Goal: Task Accomplishment & Management: Manage account settings

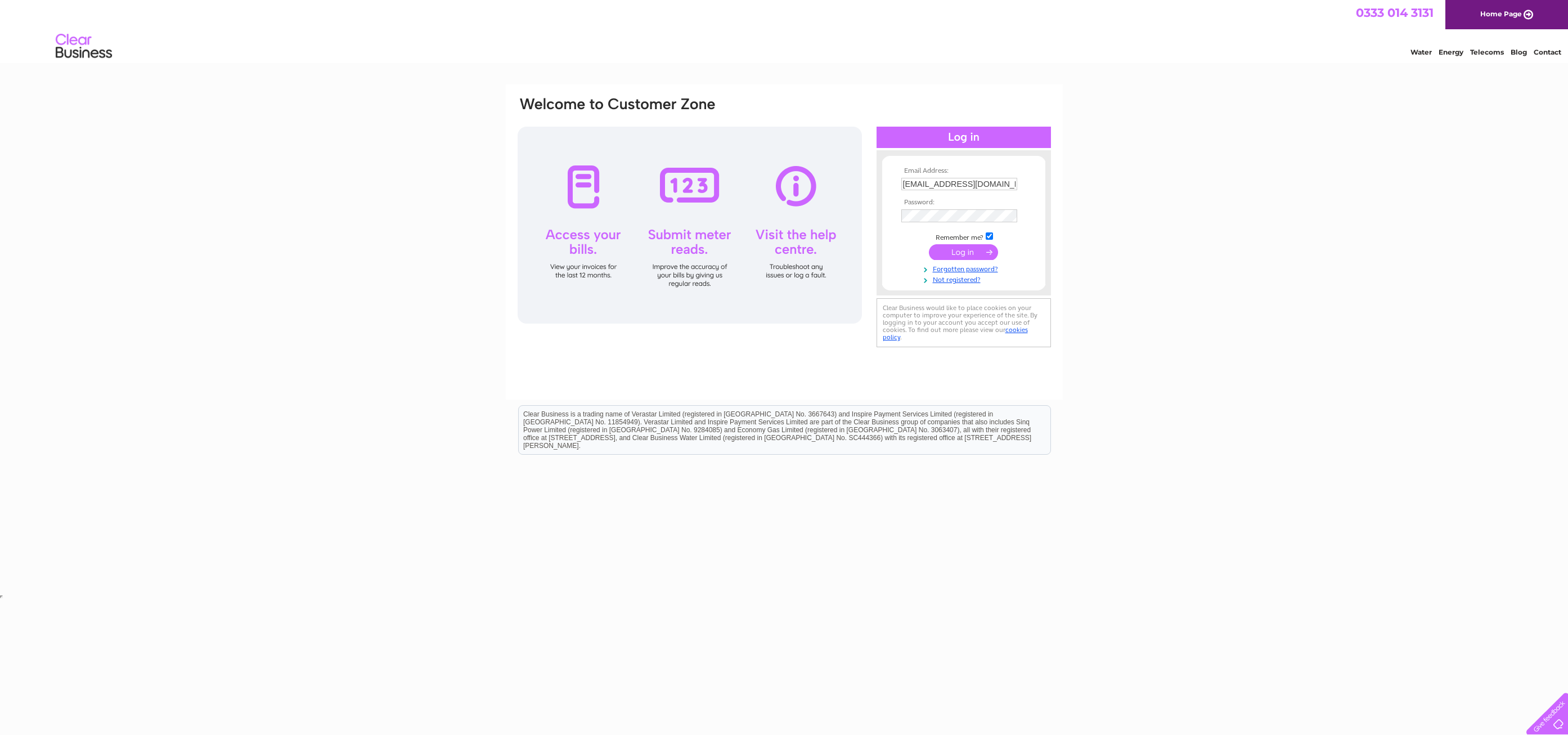
click at [959, 252] on input "submit" at bounding box center [963, 252] width 69 height 16
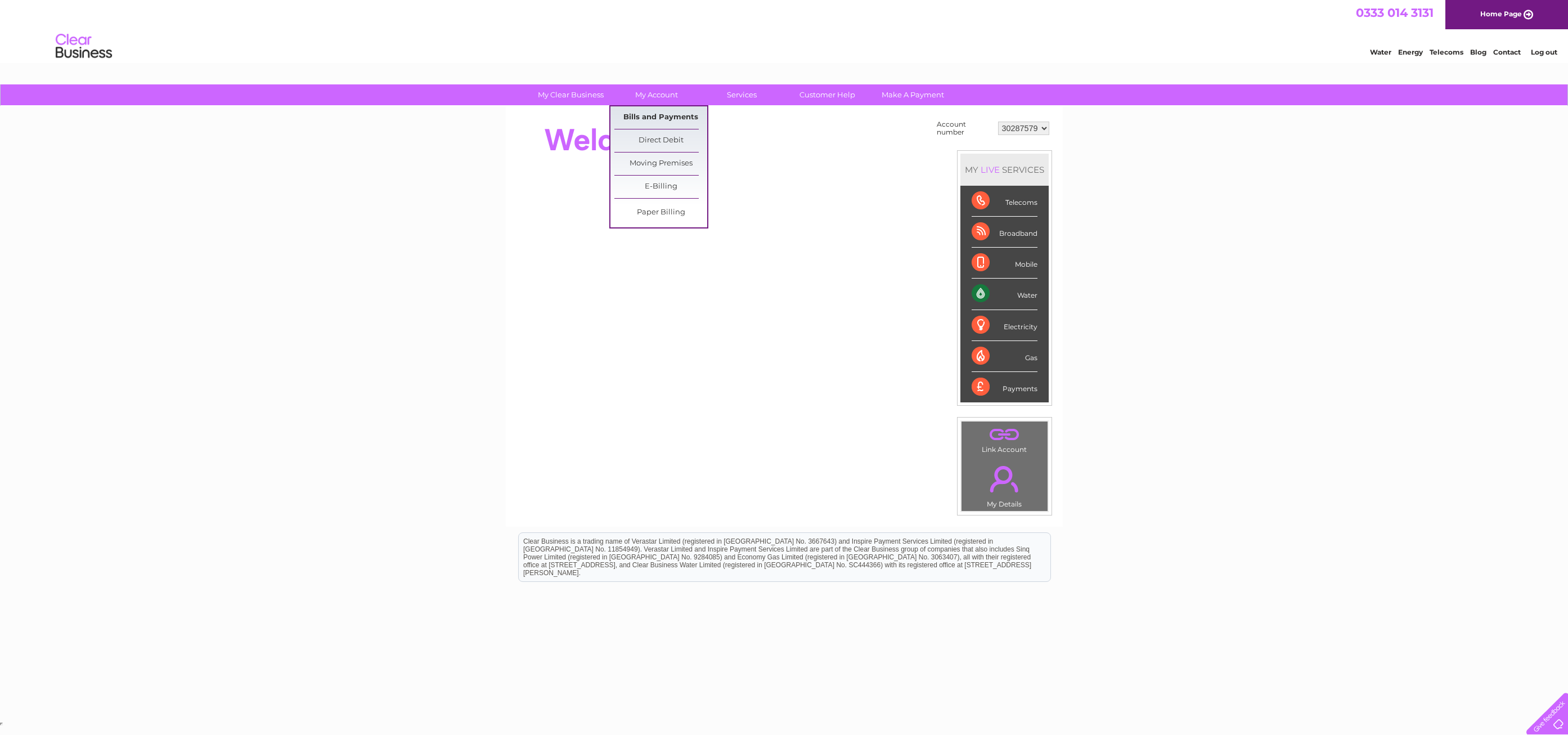
click at [657, 119] on link "Bills and Payments" at bounding box center [661, 118] width 93 height 22
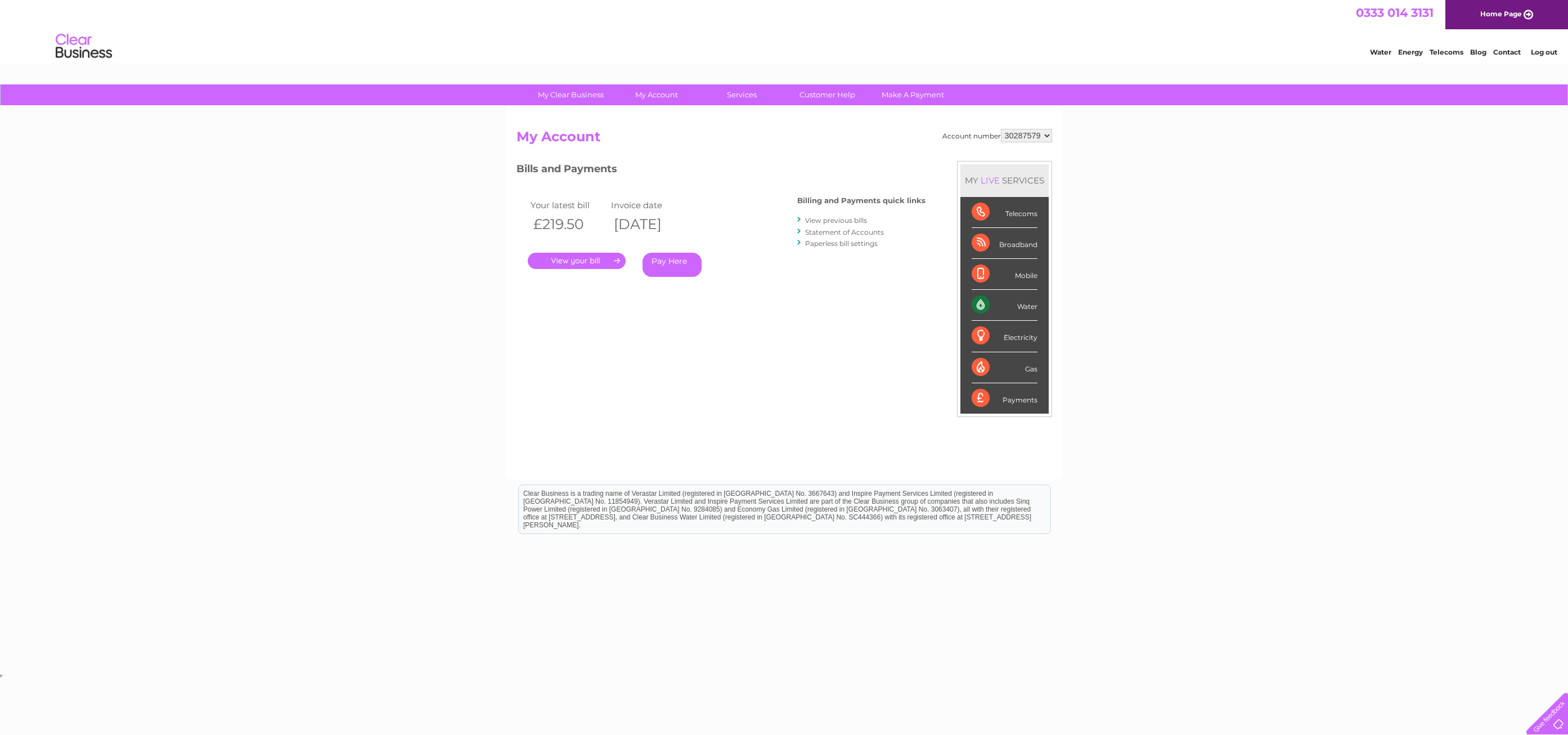
click at [593, 261] on link "." at bounding box center [576, 261] width 98 height 16
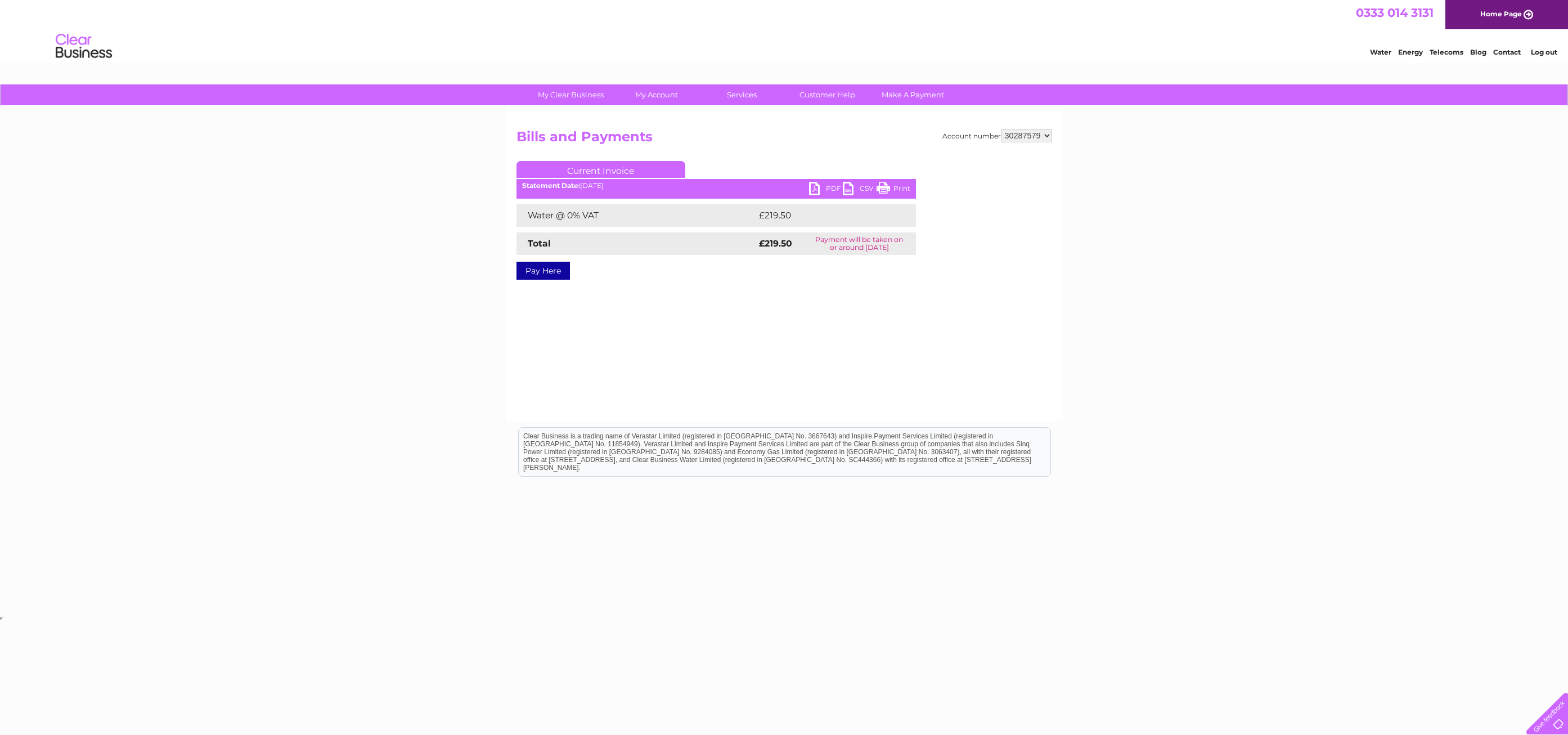
click at [817, 191] on link "PDF" at bounding box center [826, 190] width 34 height 16
